Goal: Task Accomplishment & Management: Use online tool/utility

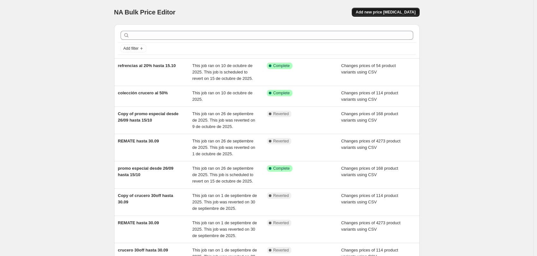
click at [402, 10] on span "Add new price [MEDICAL_DATA]" at bounding box center [385, 12] width 60 height 5
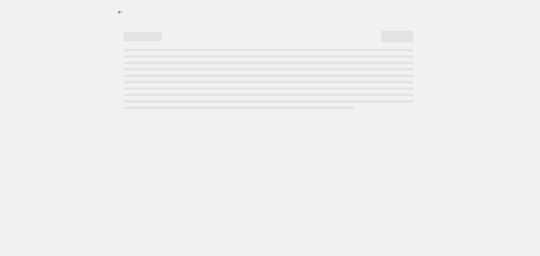
select select "percentage"
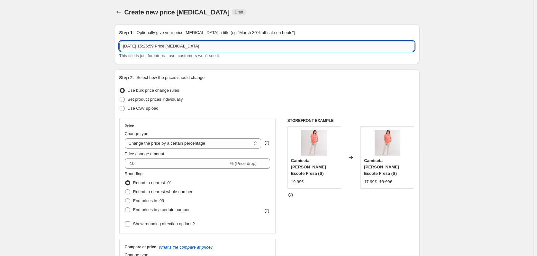
click at [210, 46] on input "[DATE] 15:26:59 Price [MEDICAL_DATA]" at bounding box center [266, 46] width 295 height 10
drag, startPoint x: 205, startPoint y: 47, endPoint x: 132, endPoint y: 47, distance: 73.3
click at [132, 47] on input "[DATE] 15:26:59 Price [MEDICAL_DATA]" at bounding box center [266, 46] width 295 height 10
type input "1"
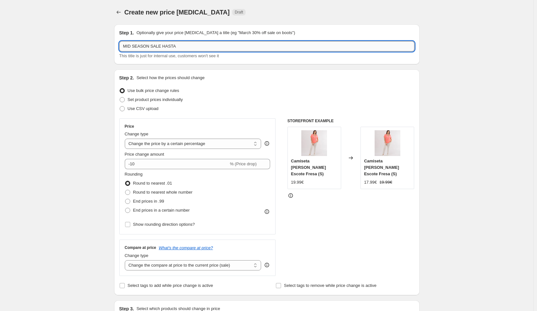
click at [174, 42] on input "MID SEASON SALE HASTA" at bounding box center [266, 46] width 295 height 10
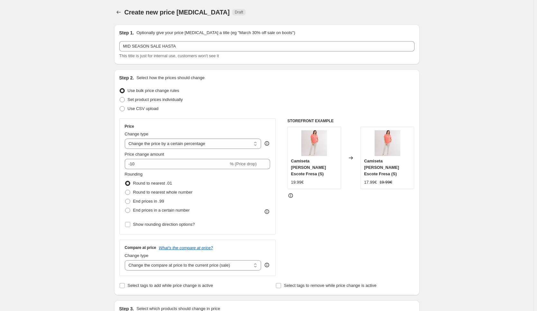
click at [357, 14] on div "Create new price [MEDICAL_DATA] Draft" at bounding box center [266, 12] width 305 height 9
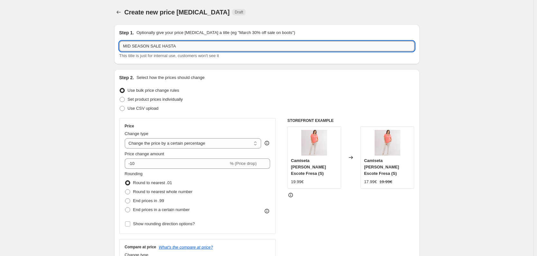
click at [184, 48] on input "MID SEASON SALE HASTA" at bounding box center [266, 46] width 295 height 10
type input "MID SEASON SALE DESDE 16/10 HASTA 02/11"
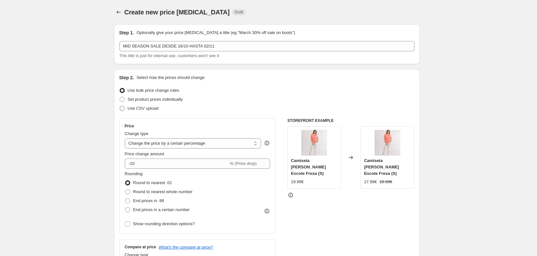
click at [127, 110] on label "Use CSV upload" at bounding box center [138, 108] width 39 height 9
click at [120, 106] on input "Use CSV upload" at bounding box center [120, 106] width 0 height 0
radio input "true"
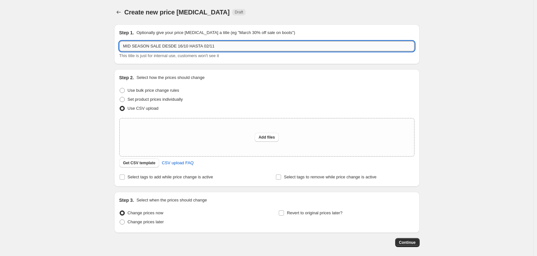
click at [217, 46] on input "MID SEASON SALE DESDE 16/10 HASTA 02/11" at bounding box center [266, 46] width 295 height 10
type input "MID SEASON SALE DESDE 16/10 HASTA 02/11 - 30%"
click at [135, 165] on span "Get CSV template" at bounding box center [139, 163] width 32 height 5
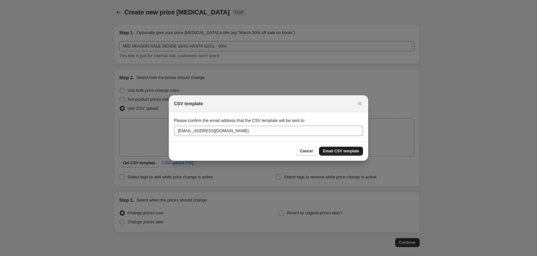
click at [340, 151] on span "Email CSV template" at bounding box center [341, 151] width 36 height 5
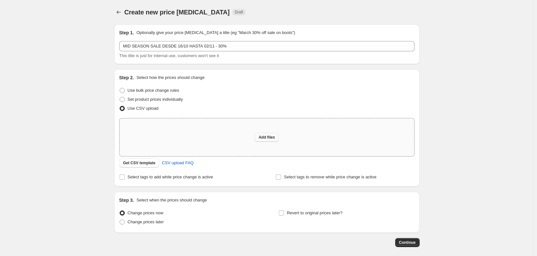
click at [264, 138] on span "Add files" at bounding box center [266, 137] width 16 height 5
type input "C:\fakepath\Hoja de cálculo sin título - MID SEASON SALE 16.10 02.11.csv"
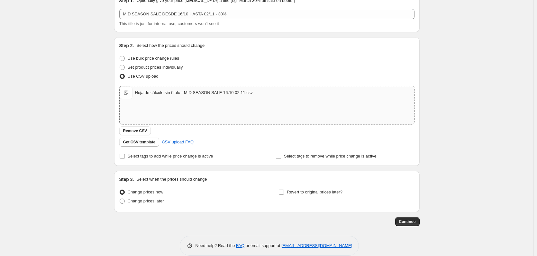
scroll to position [41, 0]
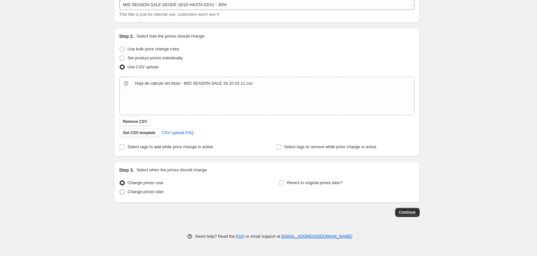
click at [124, 195] on span at bounding box center [122, 192] width 6 height 6
click at [120, 190] on input "Change prices later" at bounding box center [120, 190] width 0 height 0
radio input "true"
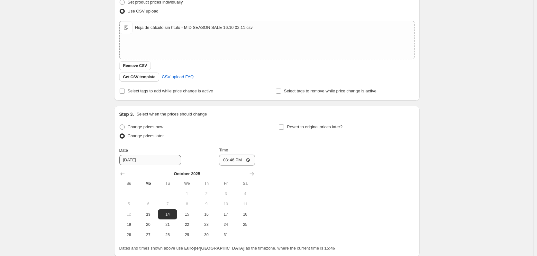
scroll to position [151, 0]
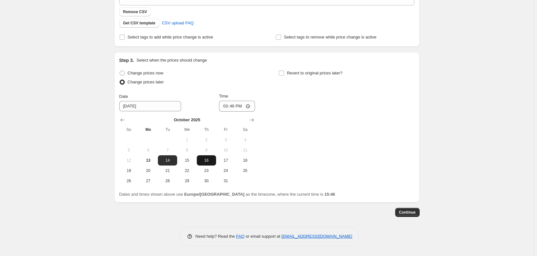
click at [209, 160] on span "16" at bounding box center [206, 160] width 14 height 5
type input "[DATE]"
click at [231, 107] on input "15:46" at bounding box center [237, 106] width 36 height 11
type input "08:00"
click at [284, 72] on input "Revert to original prices later?" at bounding box center [281, 73] width 5 height 5
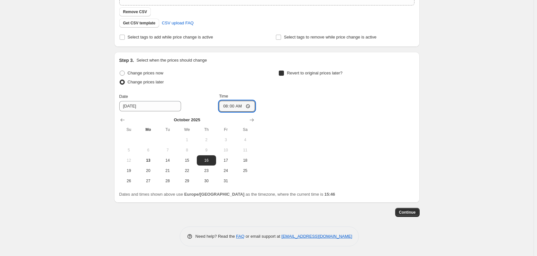
checkbox input "true"
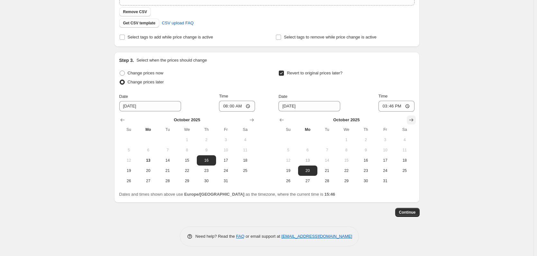
click at [412, 120] on icon "Show next month, November 2025" at bounding box center [411, 120] width 6 height 6
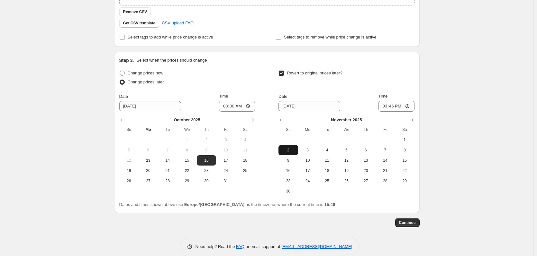
click at [293, 153] on button "2" at bounding box center [287, 150] width 19 height 10
type input "[DATE]"
click at [392, 105] on input "15:46" at bounding box center [396, 106] width 36 height 11
type input "23:59"
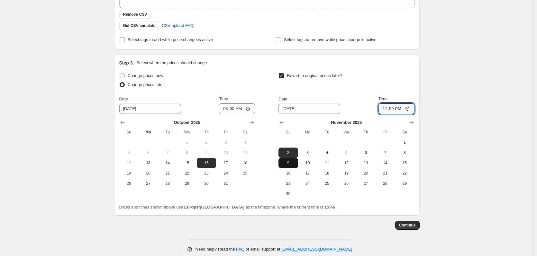
scroll to position [161, 0]
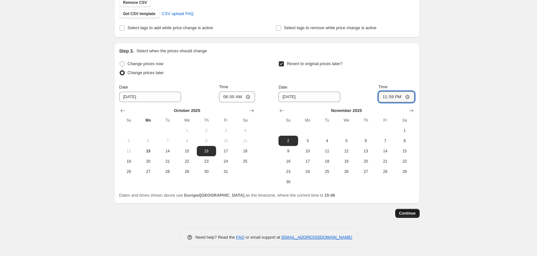
click at [411, 215] on span "Continue" at bounding box center [407, 213] width 17 height 5
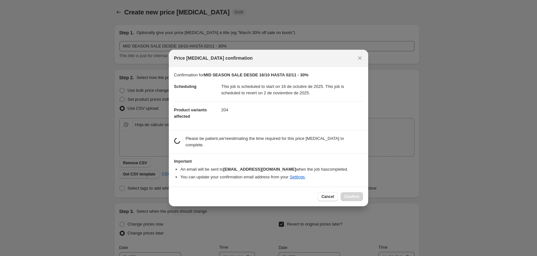
scroll to position [0, 0]
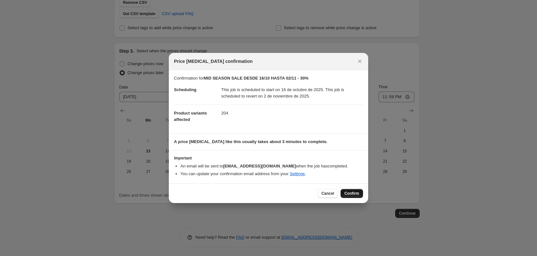
click at [353, 192] on span "Confirm" at bounding box center [351, 193] width 15 height 5
